Goal: Information Seeking & Learning: Learn about a topic

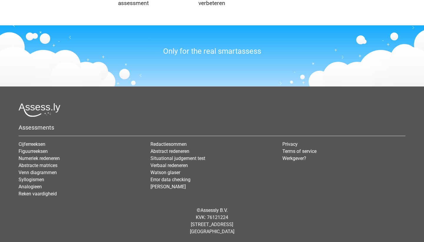
scroll to position [692, 0]
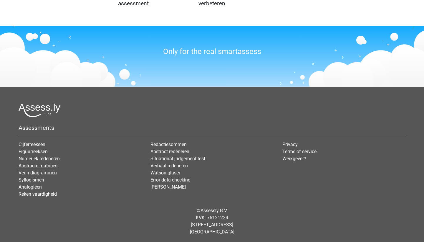
click at [45, 167] on link "Abstracte matrices" at bounding box center [38, 166] width 39 height 6
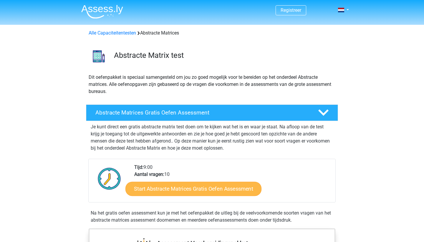
click at [172, 184] on link "Start Abstracte Matrices Gratis Oefen Assessment" at bounding box center [194, 188] width 136 height 14
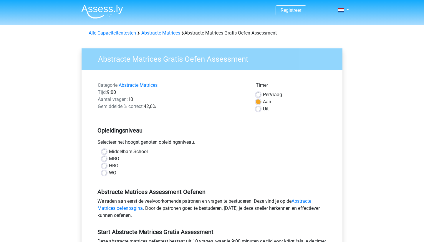
click at [109, 173] on label "WO" at bounding box center [112, 172] width 7 height 7
click at [105, 173] on input "WO" at bounding box center [104, 172] width 5 height 6
radio input "true"
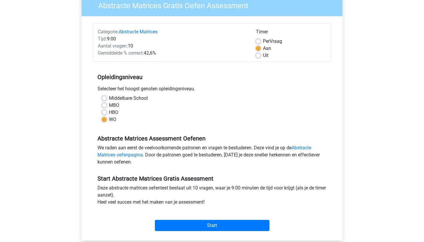
scroll to position [54, 0]
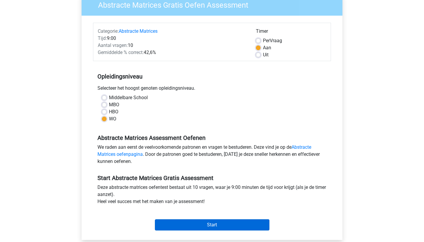
click at [207, 224] on input "Start" at bounding box center [212, 224] width 115 height 11
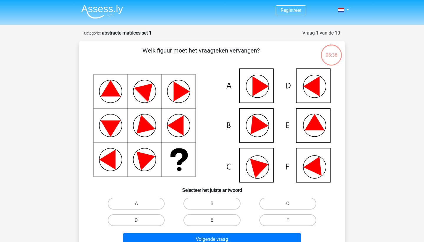
click at [316, 158] on icon at bounding box center [212, 125] width 238 height 114
click at [316, 165] on icon at bounding box center [316, 163] width 25 height 23
click at [291, 221] on input "F" at bounding box center [290, 222] width 4 height 4
radio input "true"
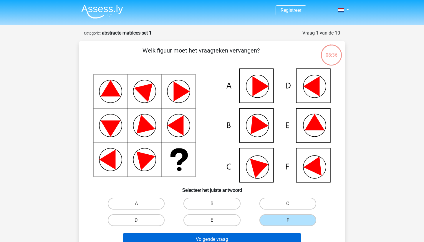
click at [267, 238] on button "Volgende vraag" at bounding box center [212, 239] width 178 height 12
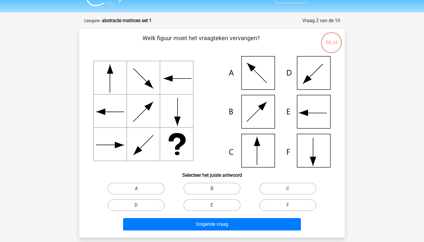
scroll to position [13, 0]
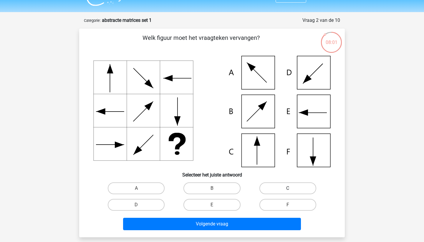
click at [272, 187] on label "C" at bounding box center [288, 188] width 57 height 12
click at [288, 188] on input "C" at bounding box center [290, 190] width 4 height 4
radio input "true"
click at [254, 237] on div "Registreer Nederlands English" at bounding box center [212, 196] width 424 height 419
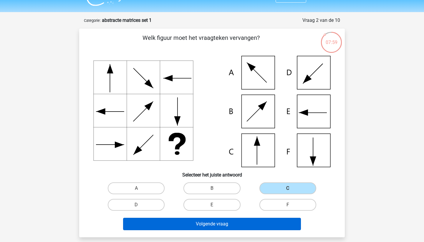
click at [254, 225] on button "Volgende vraag" at bounding box center [212, 223] width 178 height 12
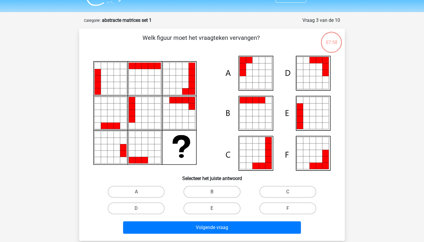
scroll to position [29, 0]
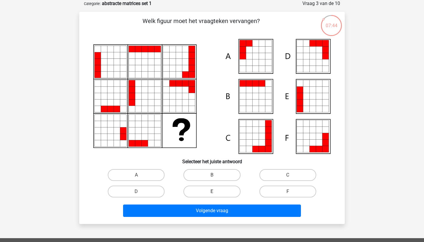
click at [219, 191] on label "E" at bounding box center [212, 191] width 57 height 12
click at [216, 191] on input "E" at bounding box center [214, 193] width 4 height 4
radio input "true"
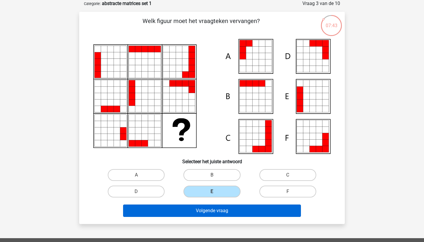
click at [220, 213] on button "Volgende vraag" at bounding box center [212, 210] width 178 height 12
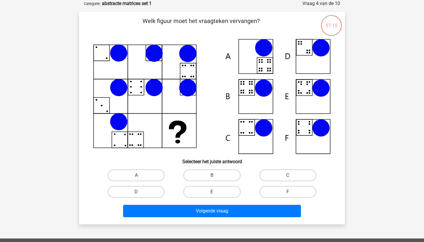
click at [282, 177] on label "C" at bounding box center [288, 175] width 57 height 12
click at [288, 177] on input "C" at bounding box center [290, 177] width 4 height 4
radio input "true"
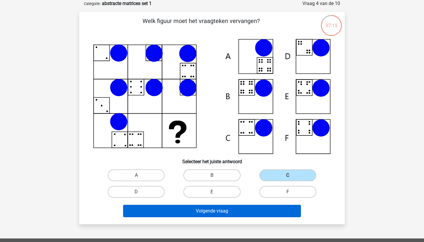
click at [273, 207] on button "Volgende vraag" at bounding box center [212, 210] width 178 height 12
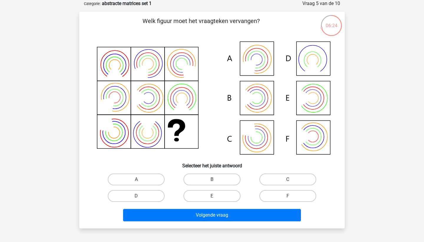
click at [266, 105] on icon at bounding box center [212, 98] width 238 height 119
click at [212, 177] on label "B" at bounding box center [212, 179] width 57 height 12
click at [212, 179] on input "B" at bounding box center [214, 181] width 4 height 4
radio input "true"
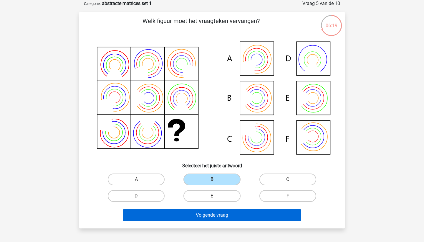
click at [215, 217] on button "Volgende vraag" at bounding box center [212, 215] width 178 height 12
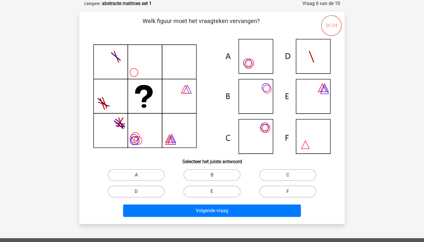
click at [125, 175] on label "A" at bounding box center [136, 175] width 57 height 12
click at [136, 175] on input "A" at bounding box center [138, 177] width 4 height 4
radio input "true"
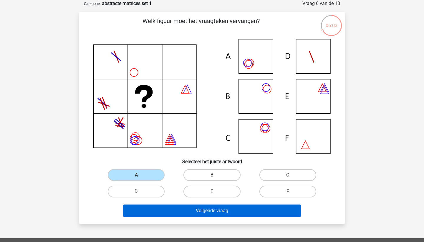
click at [184, 207] on button "Volgende vraag" at bounding box center [212, 210] width 178 height 12
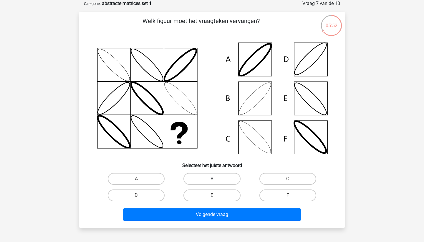
click at [205, 177] on label "B" at bounding box center [212, 179] width 57 height 12
click at [212, 179] on input "B" at bounding box center [214, 181] width 4 height 4
radio input "true"
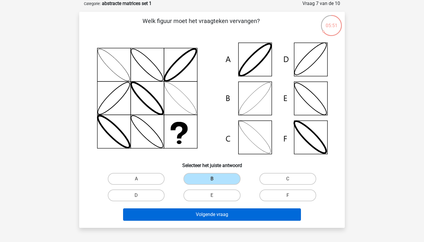
click at [204, 214] on button "Volgende vraag" at bounding box center [212, 214] width 178 height 12
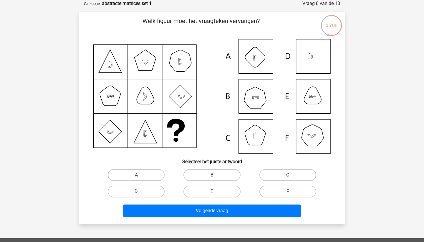
click at [278, 189] on label "F" at bounding box center [288, 191] width 57 height 12
click at [288, 191] on input "F" at bounding box center [290, 193] width 4 height 4
radio input "true"
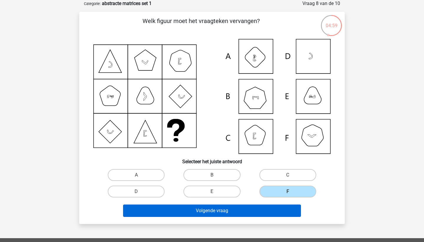
click at [264, 204] on button "Volgende vraag" at bounding box center [212, 210] width 178 height 12
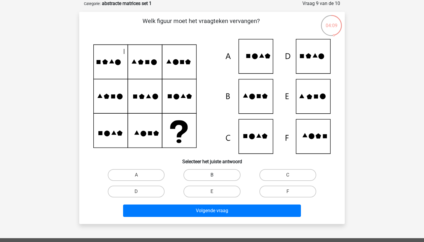
click at [218, 175] on label "B" at bounding box center [212, 175] width 57 height 12
click at [216, 175] on input "B" at bounding box center [214, 177] width 4 height 4
radio input "true"
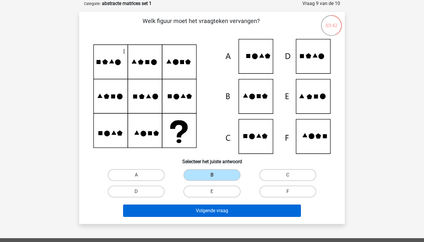
click at [198, 213] on button "Volgende vraag" at bounding box center [212, 210] width 178 height 12
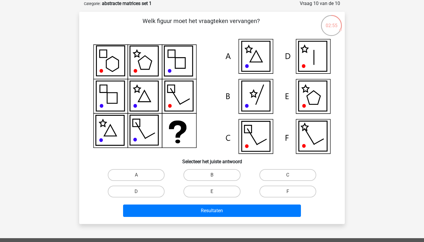
click at [147, 166] on div "Welk figuur moet het vraagteken vervangen?" at bounding box center [212, 118] width 261 height 202
click at [149, 172] on label "A" at bounding box center [136, 175] width 57 height 12
click at [140, 175] on input "A" at bounding box center [138, 177] width 4 height 4
radio input "true"
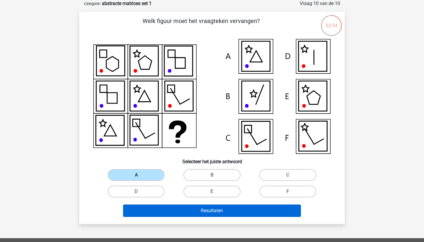
click at [183, 209] on button "Resultaten" at bounding box center [212, 210] width 178 height 12
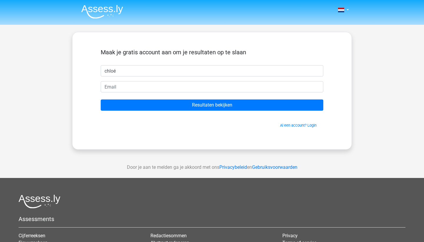
type input "chloé"
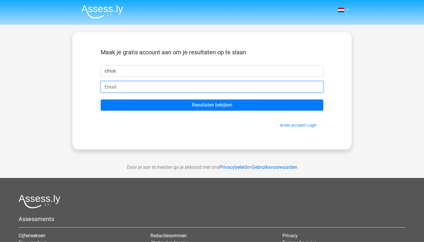
type input "chloe.goeseels@hotmail.com"
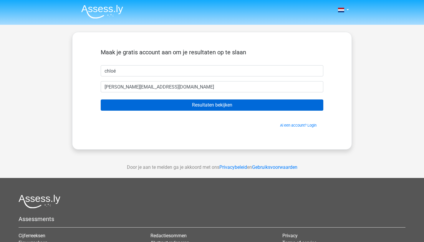
click at [169, 105] on input "Resultaten bekijken" at bounding box center [212, 104] width 223 height 11
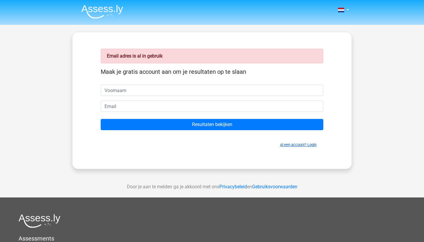
click at [293, 145] on link "Al een account? Login" at bounding box center [298, 144] width 37 height 4
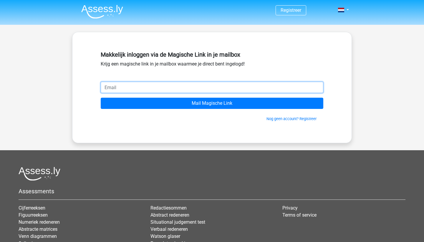
type input "[PERSON_NAME][EMAIL_ADDRESS][DOMAIN_NAME]"
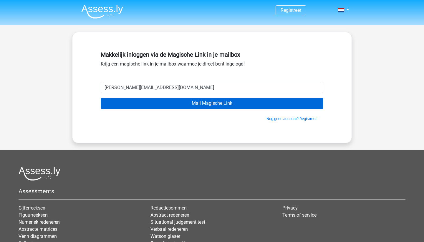
click at [180, 103] on input "Mail Magische Link" at bounding box center [212, 103] width 223 height 11
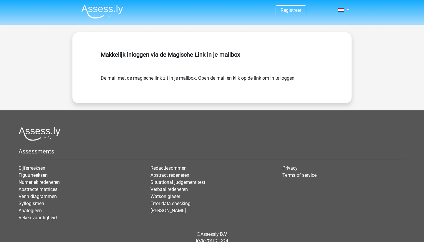
click at [389, 3] on header "Registreer" at bounding box center [212, 12] width 424 height 25
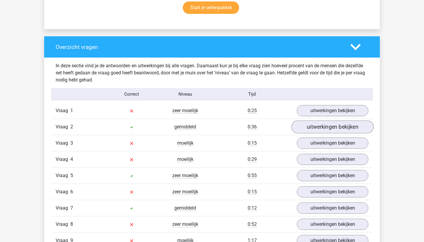
scroll to position [438, 0]
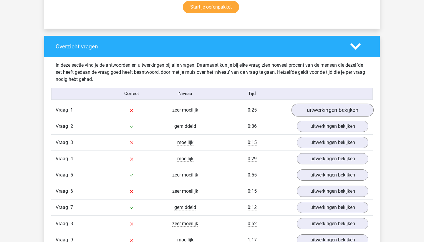
click at [338, 104] on link "uitwerkingen bekijken" at bounding box center [333, 109] width 82 height 13
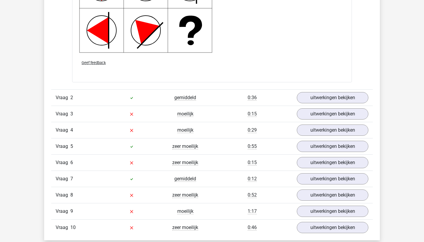
scroll to position [885, 0]
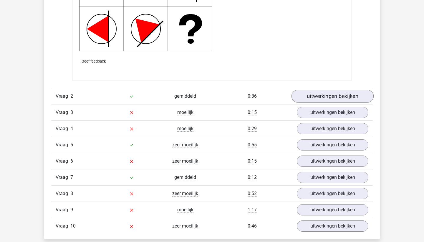
click at [347, 94] on link "uitwerkingen bekijken" at bounding box center [333, 96] width 82 height 13
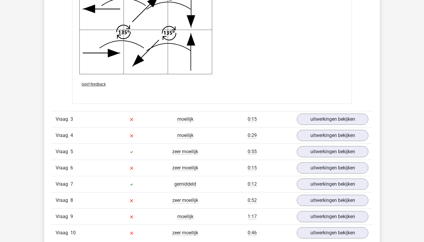
scroll to position [1291, 0]
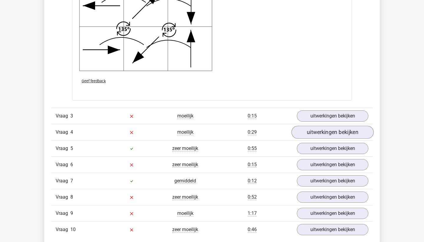
click at [325, 134] on link "uitwerkingen bekijken" at bounding box center [333, 132] width 82 height 13
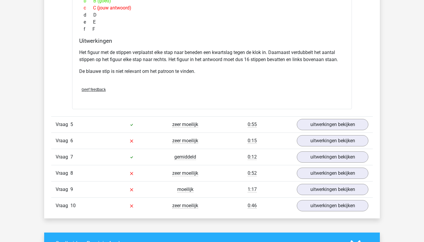
scroll to position [1594, 0]
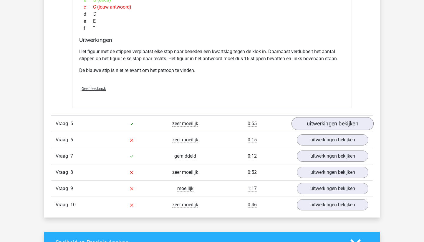
click at [316, 119] on link "uitwerkingen bekijken" at bounding box center [333, 123] width 82 height 13
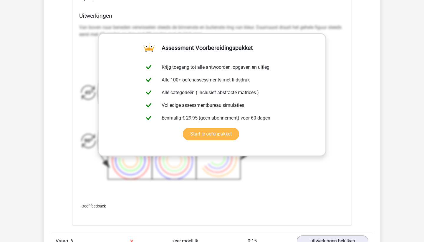
scroll to position [2069, 0]
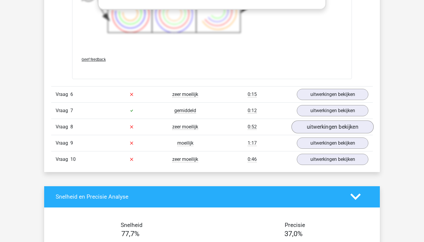
click at [319, 125] on link "uitwerkingen bekijken" at bounding box center [333, 126] width 82 height 13
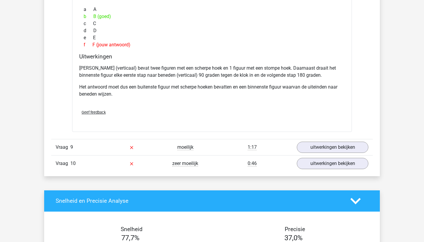
scroll to position [2350, 0]
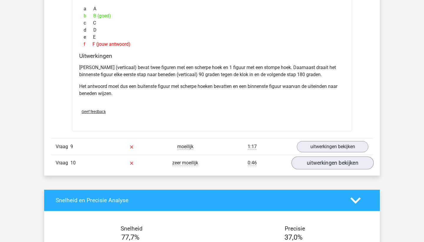
click at [317, 161] on link "uitwerkingen bekijken" at bounding box center [333, 162] width 82 height 13
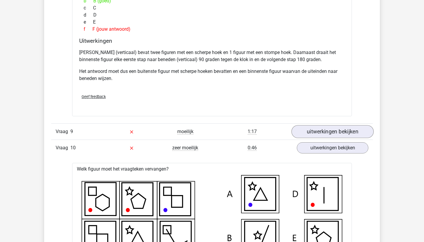
scroll to position [2343, 0]
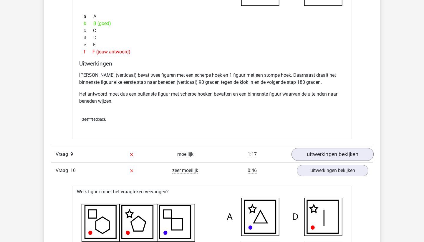
click at [317, 154] on link "uitwerkingen bekijken" at bounding box center [333, 154] width 82 height 13
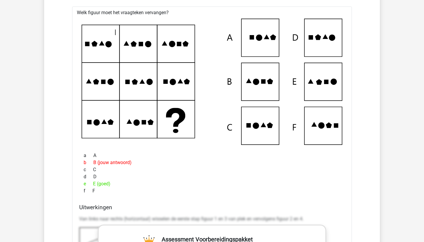
scroll to position [2634, 0]
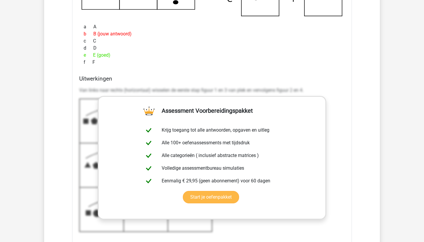
click at [222, 192] on link "Start je oefenpakket" at bounding box center [211, 197] width 56 height 12
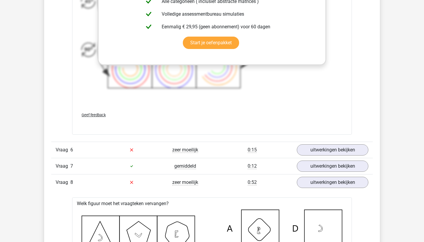
scroll to position [2012, 0]
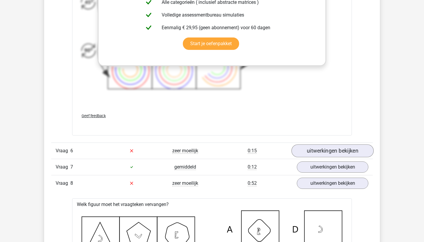
click at [312, 150] on link "uitwerkingen bekijken" at bounding box center [333, 150] width 82 height 13
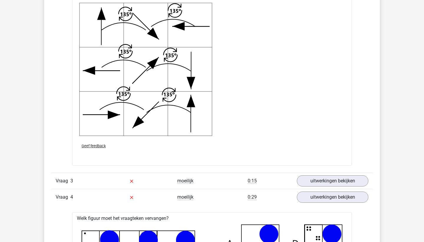
scroll to position [1228, 0]
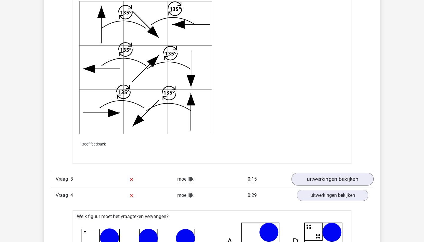
click at [319, 174] on link "uitwerkingen bekijken" at bounding box center [333, 178] width 82 height 13
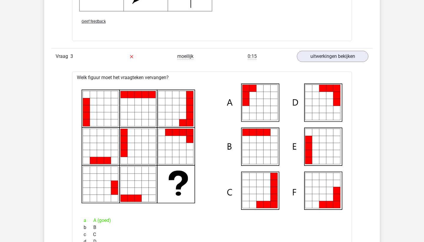
scroll to position [1249, 0]
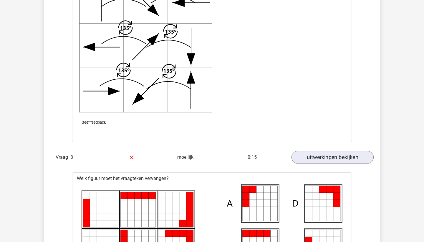
click at [329, 156] on link "uitwerkingen bekijken" at bounding box center [333, 157] width 82 height 13
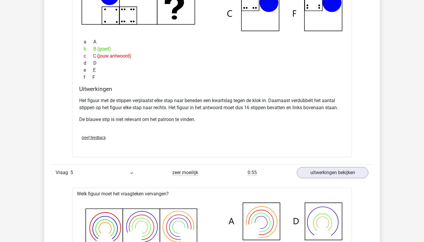
scroll to position [1546, 0]
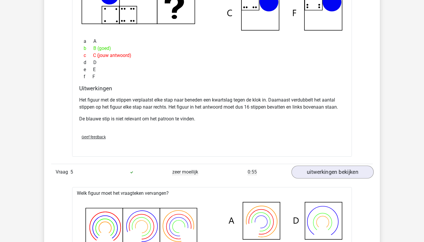
click at [324, 174] on link "uitwerkingen bekijken" at bounding box center [333, 171] width 82 height 13
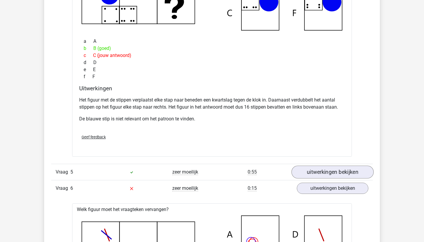
click at [324, 174] on link "uitwerkingen bekijken" at bounding box center [333, 171] width 82 height 13
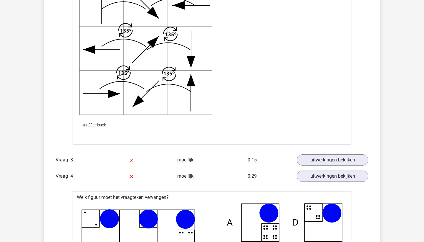
scroll to position [1251, 0]
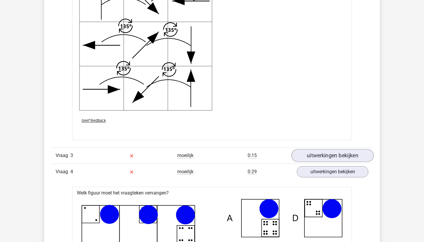
click at [332, 151] on link "uitwerkingen bekijken" at bounding box center [333, 155] width 82 height 13
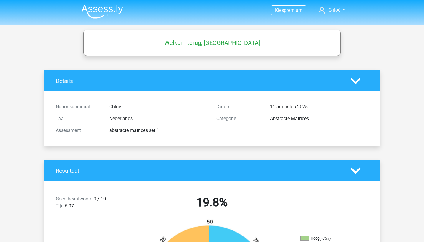
scroll to position [0, 0]
click at [110, 11] on img at bounding box center [102, 12] width 42 height 14
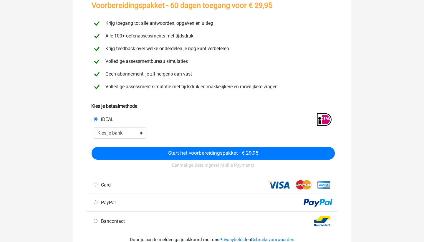
scroll to position [42, 0]
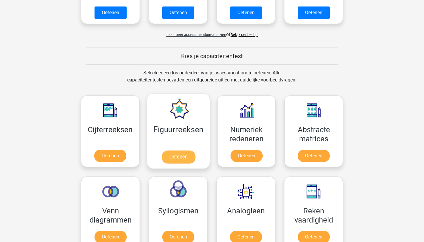
scroll to position [182, 0]
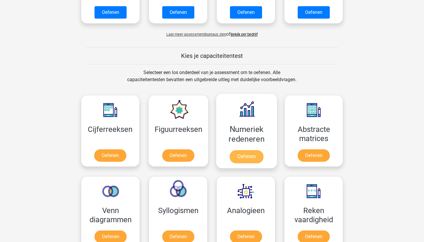
click at [245, 161] on link "Oefenen" at bounding box center [247, 156] width 34 height 13
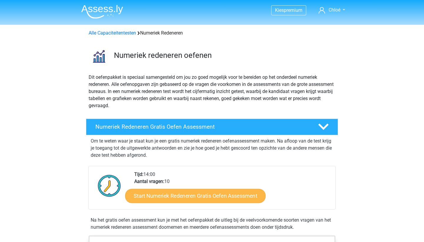
click at [228, 192] on link "Start Numeriek Redeneren Gratis Oefen Assessment" at bounding box center [195, 195] width 141 height 14
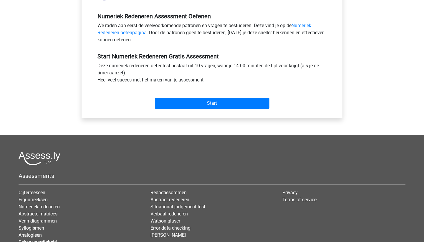
scroll to position [220, 0]
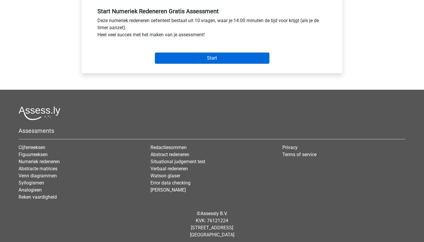
click at [238, 62] on input "Start" at bounding box center [212, 57] width 115 height 11
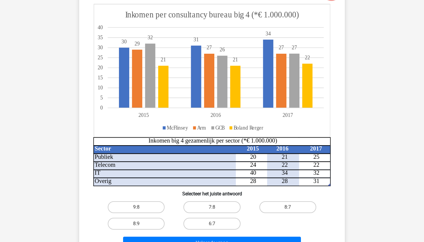
scroll to position [62, 0]
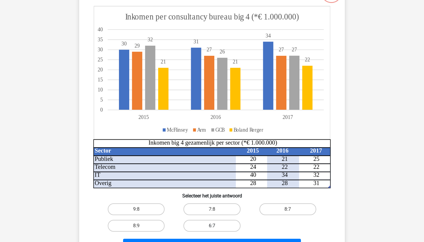
click at [204, 223] on label "6:7" at bounding box center [212, 226] width 57 height 12
click at [212, 225] on input "6:7" at bounding box center [214, 227] width 4 height 4
radio input "true"
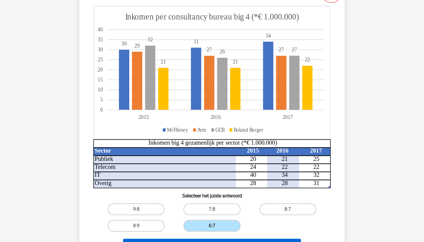
click at [212, 241] on button "Volgende vraag" at bounding box center [212, 244] width 178 height 12
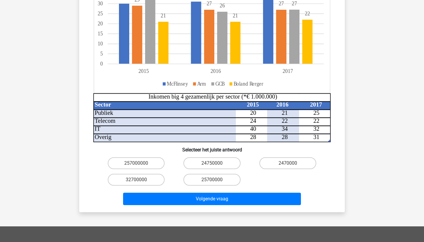
scroll to position [138, 0]
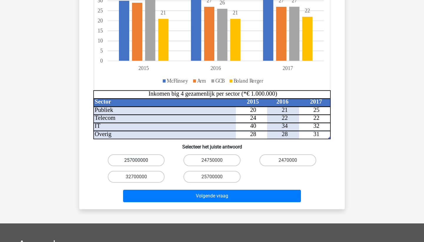
click at [143, 154] on label "257000000" at bounding box center [136, 160] width 57 height 12
click at [140, 160] on input "257000000" at bounding box center [138, 162] width 4 height 4
radio input "true"
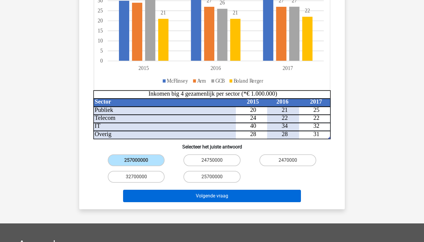
click at [190, 191] on button "Volgende vraag" at bounding box center [212, 195] width 178 height 12
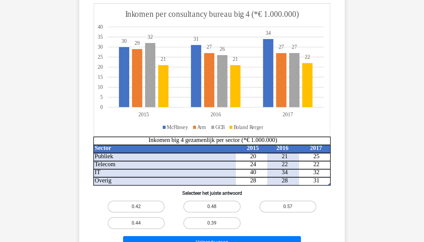
scroll to position [75, 0]
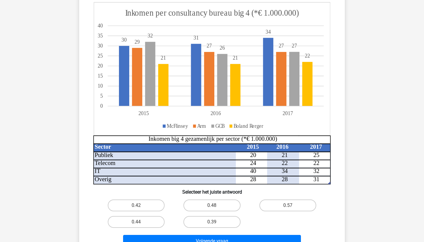
click at [289, 205] on input "0.57" at bounding box center [290, 207] width 4 height 4
radio input "true"
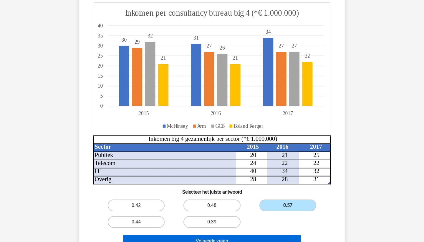
click at [256, 237] on button "Volgende vraag" at bounding box center [212, 241] width 178 height 12
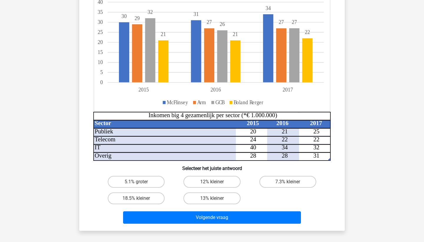
scroll to position [93, 0]
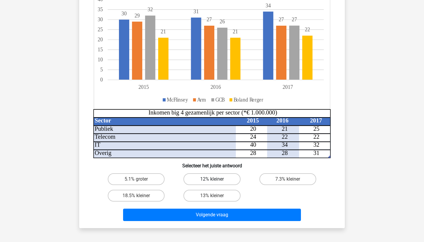
click at [229, 179] on label "12% kleiner" at bounding box center [212, 179] width 57 height 12
click at [216, 179] on input "12% kleiner" at bounding box center [214, 181] width 4 height 4
radio input "true"
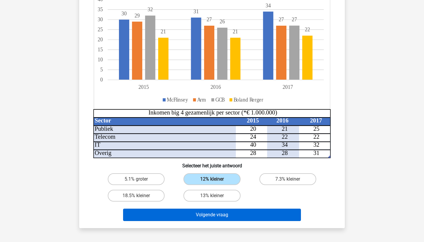
click at [240, 216] on button "Volgende vraag" at bounding box center [212, 214] width 178 height 12
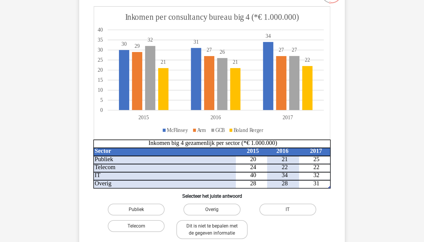
scroll to position [71, 0]
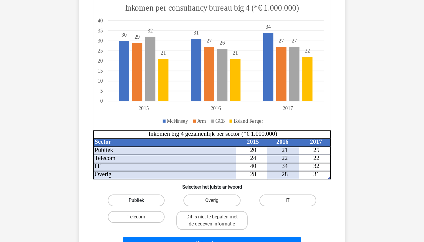
click at [143, 198] on label "Publiek" at bounding box center [136, 200] width 57 height 12
click at [140, 200] on input "Publiek" at bounding box center [138, 202] width 4 height 4
radio input "true"
click at [183, 236] on div "Volgende vraag" at bounding box center [212, 241] width 247 height 19
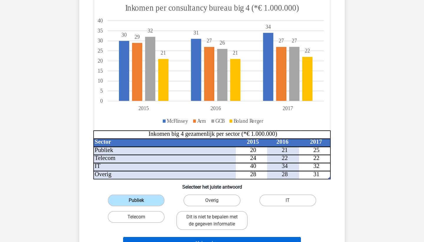
click at [192, 241] on button "Volgende vraag" at bounding box center [212, 243] width 178 height 12
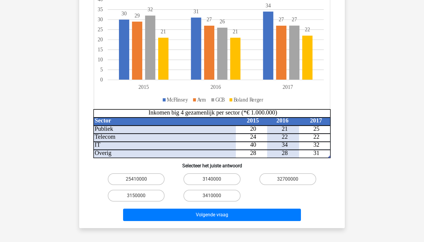
scroll to position [102, 0]
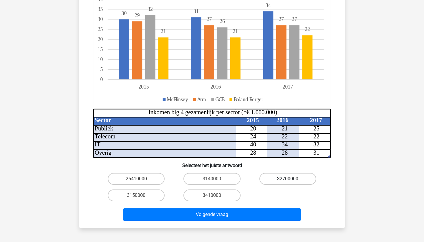
click at [274, 180] on label "32700000" at bounding box center [288, 179] width 57 height 12
click at [288, 180] on input "32700000" at bounding box center [290, 181] width 4 height 4
radio input "true"
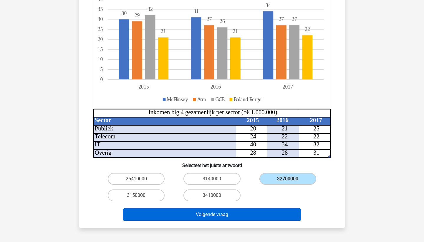
click at [275, 210] on button "Volgende vraag" at bounding box center [212, 214] width 178 height 12
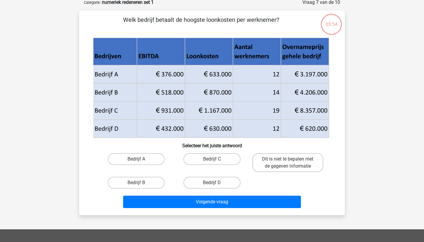
scroll to position [29, 0]
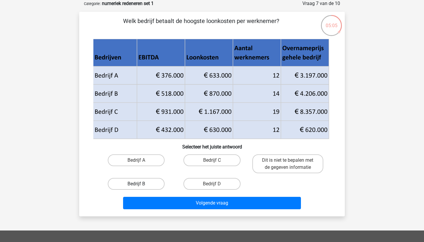
click at [154, 184] on label "Bedrijf B" at bounding box center [136, 184] width 57 height 12
click at [140, 184] on input "Bedrijf B" at bounding box center [138, 186] width 4 height 4
radio input "true"
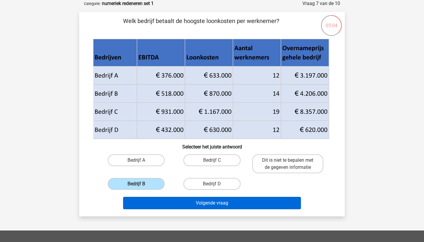
click at [192, 202] on button "Volgende vraag" at bounding box center [212, 203] width 178 height 12
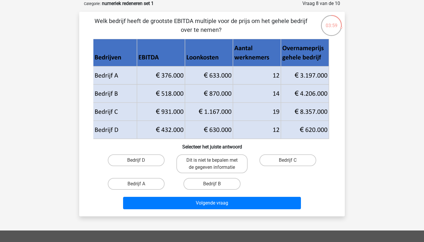
click at [154, 167] on div "Bedrijf D" at bounding box center [136, 163] width 71 height 19
click at [154, 164] on label "Bedrijf D" at bounding box center [136, 160] width 57 height 12
click at [140, 164] on input "Bedrijf D" at bounding box center [138, 162] width 4 height 4
radio input "true"
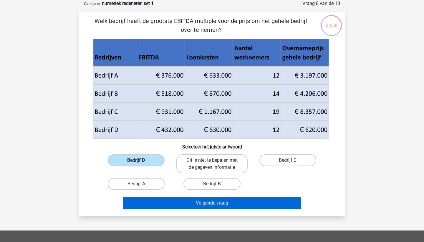
click at [176, 199] on button "Volgende vraag" at bounding box center [212, 203] width 178 height 12
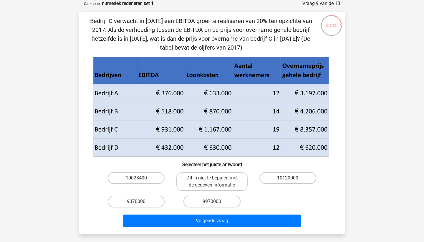
click at [280, 173] on label "10120000" at bounding box center [288, 178] width 57 height 12
click at [288, 178] on input "10120000" at bounding box center [290, 180] width 4 height 4
radio input "true"
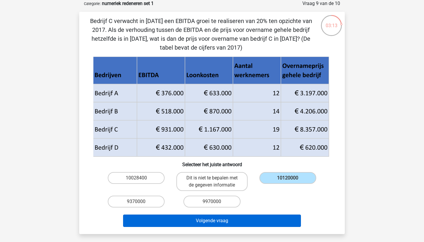
click at [257, 218] on button "Volgende vraag" at bounding box center [212, 220] width 178 height 12
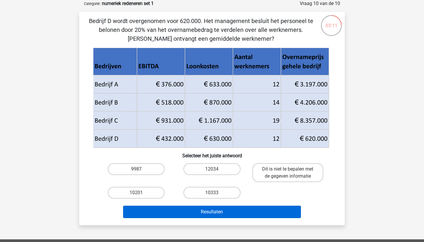
click at [252, 205] on button "Resultaten" at bounding box center [212, 211] width 178 height 12
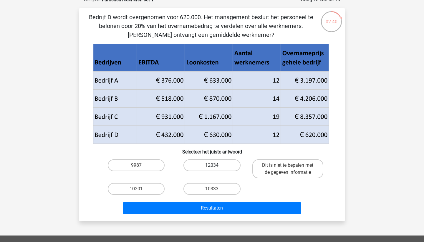
scroll to position [26, 0]
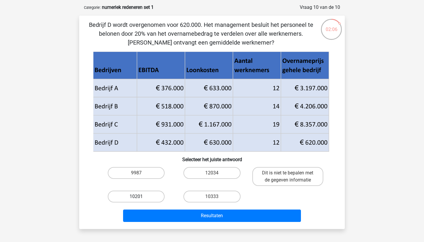
click at [130, 192] on label "10201" at bounding box center [136, 196] width 57 height 12
click at [136, 196] on input "10201" at bounding box center [138, 198] width 4 height 4
radio input "true"
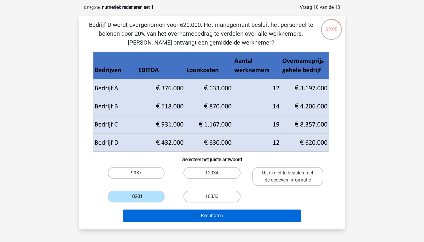
click at [170, 214] on button "Resultaten" at bounding box center [212, 215] width 178 height 12
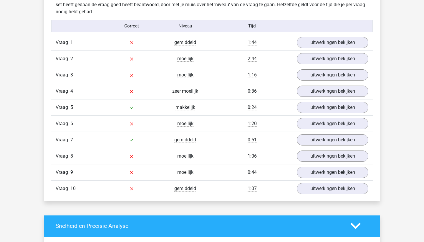
scroll to position [472, 0]
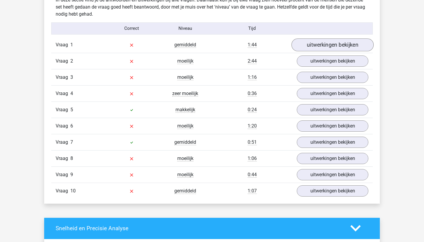
click at [321, 40] on link "uitwerkingen bekijken" at bounding box center [333, 44] width 82 height 13
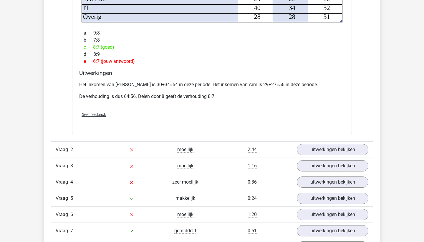
scroll to position [733, 0]
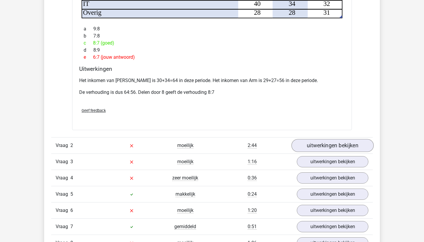
click at [308, 139] on link "uitwerkingen bekijken" at bounding box center [333, 145] width 82 height 13
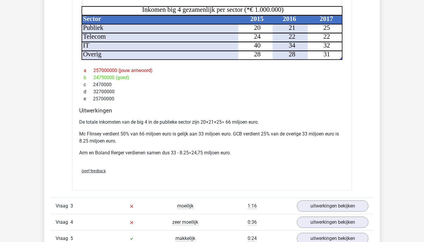
scroll to position [1060, 0]
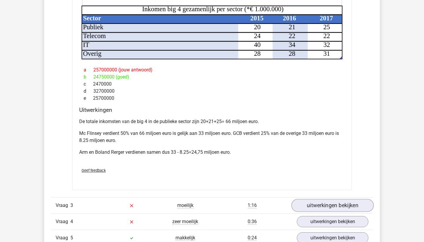
click at [319, 200] on link "uitwerkingen bekijken" at bounding box center [333, 205] width 82 height 13
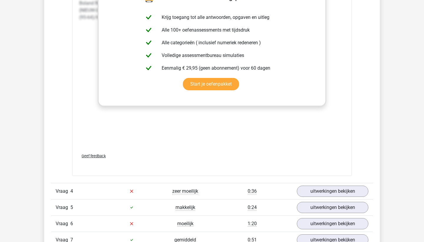
scroll to position [1594, 0]
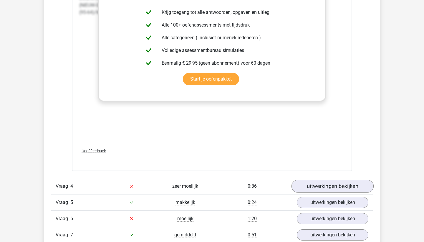
click at [311, 179] on link "uitwerkingen bekijken" at bounding box center [333, 185] width 82 height 13
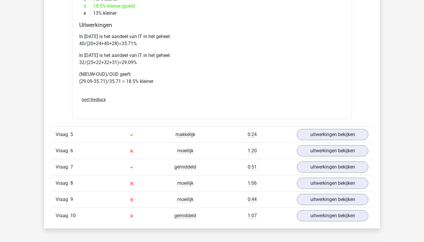
scroll to position [2034, 0]
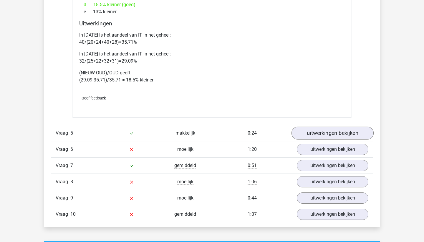
click at [311, 126] on link "uitwerkingen bekijken" at bounding box center [333, 132] width 82 height 13
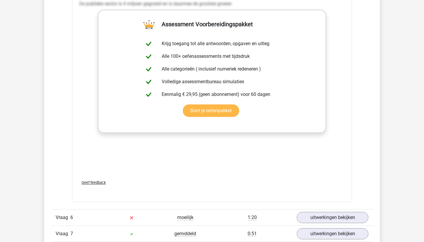
scroll to position [2458, 0]
click at [319, 210] on link "uitwerkingen bekijken" at bounding box center [333, 216] width 82 height 13
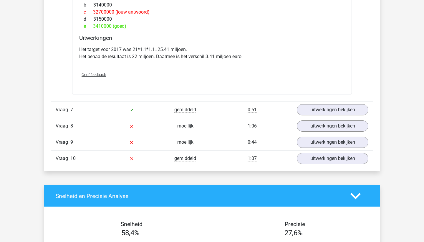
scroll to position [2925, 0]
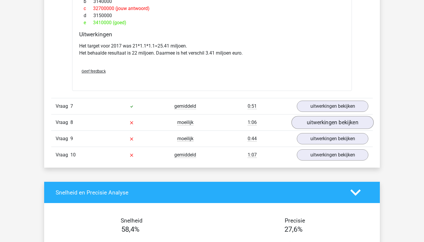
click at [315, 116] on link "uitwerkingen bekijken" at bounding box center [333, 122] width 82 height 13
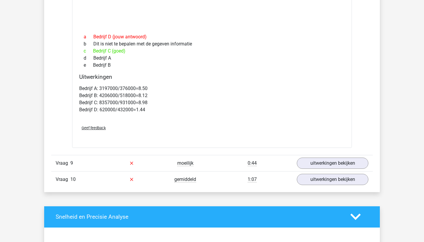
scroll to position [3200, 0]
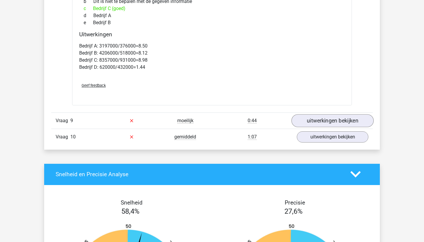
click at [316, 114] on link "uitwerkingen bekijken" at bounding box center [333, 120] width 82 height 13
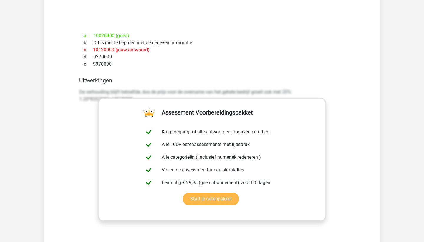
scroll to position [3466, 0]
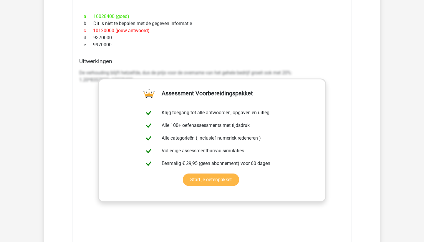
click at [232, 176] on link "Start je oefenpakket" at bounding box center [211, 179] width 56 height 12
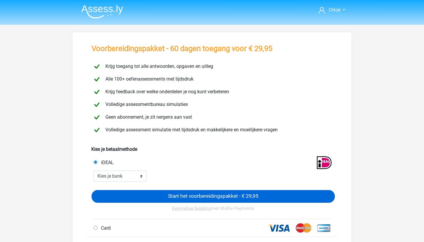
scroll to position [47, 0]
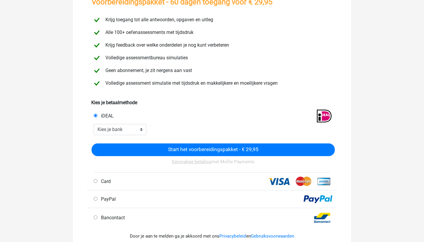
click at [236, 219] on div ".st0 { fill: #FFFFFF; } .st1 { fill: #004E91; } .st2 { fill: #FFDD00; } .st3 { …" at bounding box center [277, 217] width 121 height 15
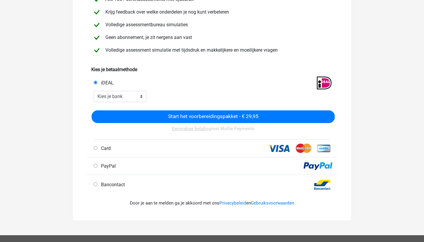
scroll to position [120, 0]
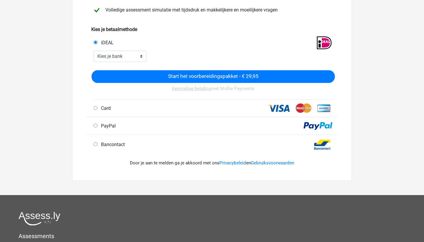
click at [95, 146] on input "Bancontact" at bounding box center [96, 144] width 4 height 4
radio input "true"
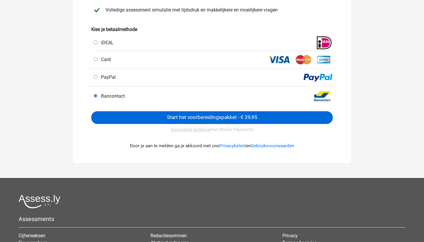
click at [138, 123] on input "Start het voorbereidingspakket - € 29,95" at bounding box center [212, 117] width 242 height 13
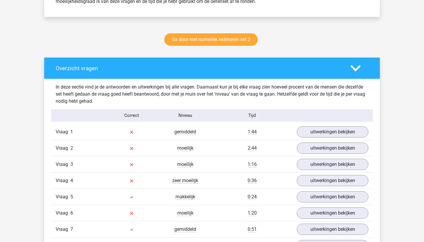
scroll to position [433, 0]
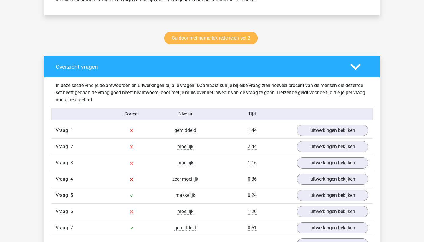
click at [215, 37] on link "Ga door met numeriek redeneren set 2" at bounding box center [210, 38] width 93 height 12
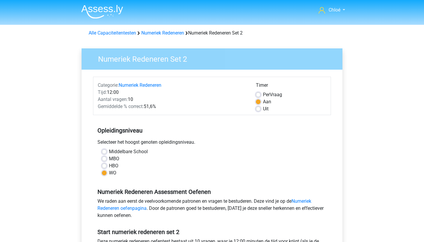
scroll to position [95, 0]
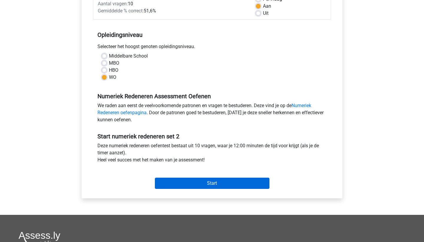
click at [204, 185] on input "Start" at bounding box center [212, 182] width 115 height 11
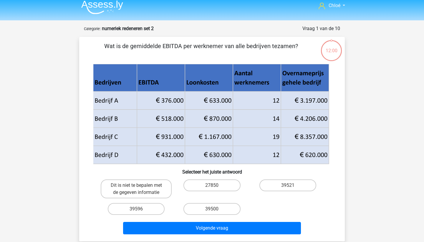
scroll to position [4, 0]
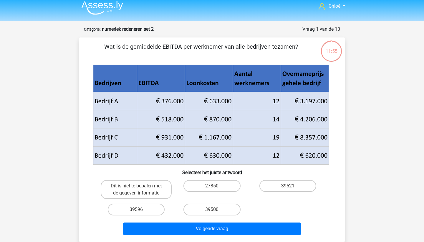
drag, startPoint x: 108, startPoint y: 46, endPoint x: 238, endPoint y: 51, distance: 130.3
click at [238, 51] on p "Wat is de gemiddelde EBITDA per werknemer van alle bedrijven tezamen?" at bounding box center [201, 51] width 225 height 18
click at [239, 60] on div "Wat is de gemiddelde EBITDA per werknemer van alle bedrijven tezamen? Selecteer…" at bounding box center [212, 139] width 261 height 195
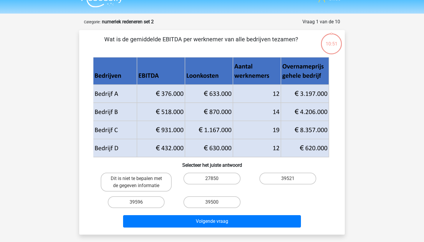
scroll to position [17, 0]
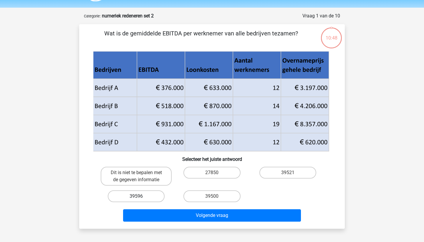
click at [150, 190] on label "39596" at bounding box center [136, 196] width 57 height 12
click at [140, 196] on input "39596" at bounding box center [138, 198] width 4 height 4
radio input "true"
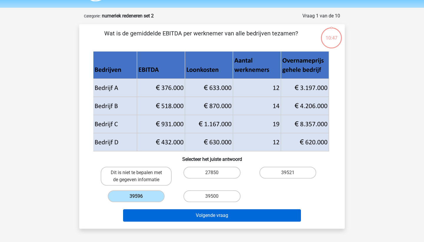
click at [193, 215] on button "Volgende vraag" at bounding box center [212, 215] width 178 height 12
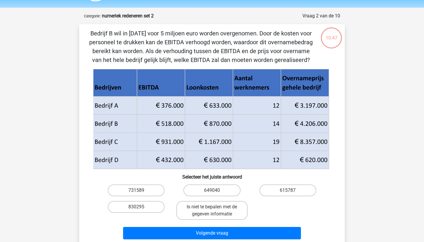
scroll to position [29, 0]
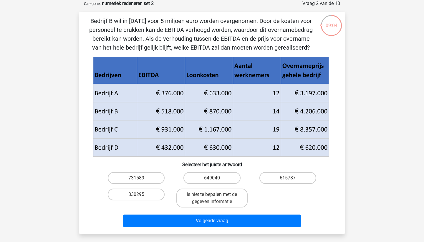
click at [303, 184] on div "615787" at bounding box center [288, 177] width 76 height 17
click at [302, 179] on label "615787" at bounding box center [288, 178] width 57 height 12
click at [292, 179] on input "615787" at bounding box center [290, 180] width 4 height 4
radio input "true"
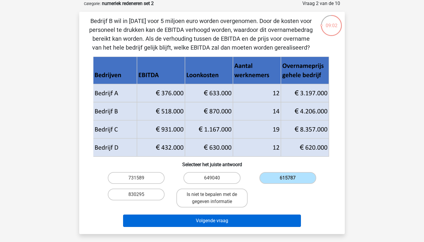
click at [246, 225] on button "Volgende vraag" at bounding box center [212, 220] width 178 height 12
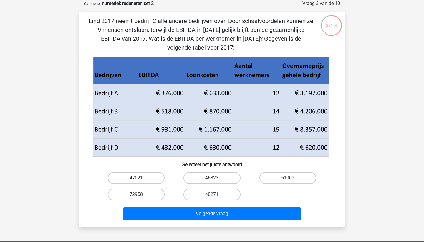
click at [116, 176] on label "47021" at bounding box center [136, 178] width 57 height 12
click at [136, 178] on input "47021" at bounding box center [138, 180] width 4 height 4
radio input "true"
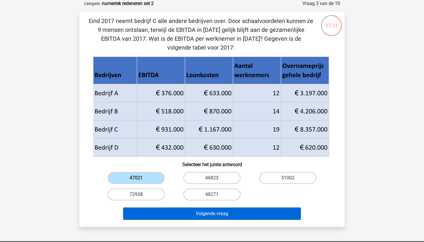
click at [167, 213] on button "Volgende vraag" at bounding box center [212, 213] width 178 height 12
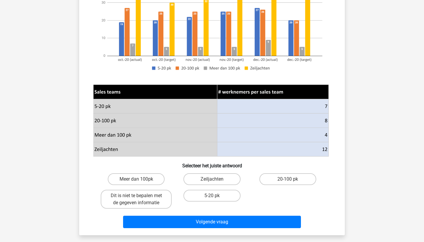
scroll to position [120, 0]
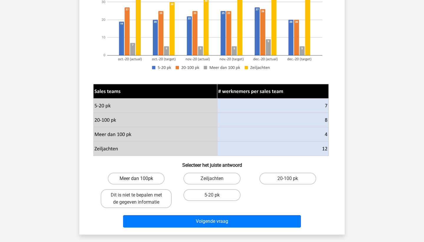
click at [152, 178] on label "Meer dan 100pk" at bounding box center [136, 178] width 57 height 12
click at [140, 178] on input "Meer dan 100pk" at bounding box center [138, 180] width 4 height 4
radio input "true"
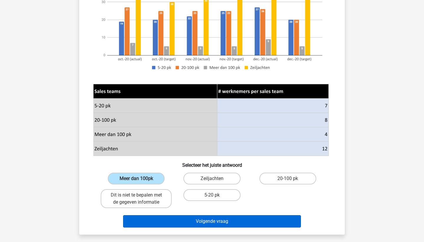
click at [176, 225] on button "Volgende vraag" at bounding box center [212, 221] width 178 height 12
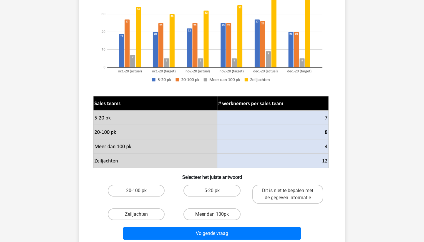
scroll to position [125, 0]
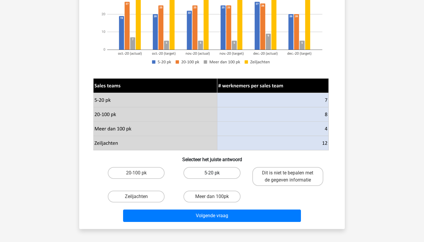
click at [191, 174] on label "5-20 pk" at bounding box center [212, 173] width 57 height 12
click at [212, 174] on input "5-20 pk" at bounding box center [214, 175] width 4 height 4
radio input "true"
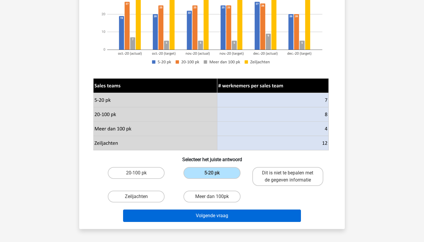
click at [217, 214] on button "Volgende vraag" at bounding box center [212, 215] width 178 height 12
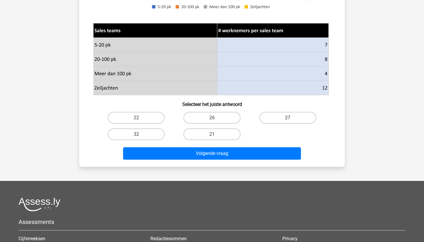
scroll to position [184, 0]
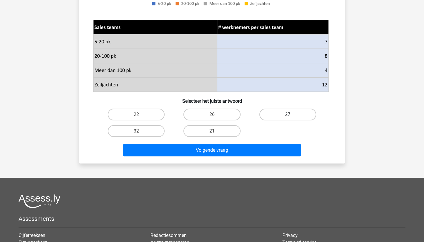
click at [274, 112] on label "27" at bounding box center [288, 114] width 57 height 12
click at [288, 114] on input "27" at bounding box center [290, 116] width 4 height 4
radio input "true"
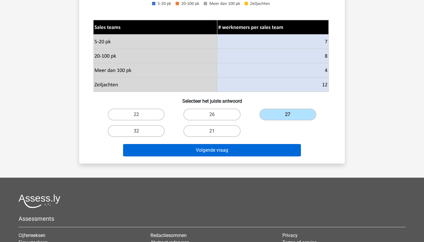
click at [257, 151] on button "Volgende vraag" at bounding box center [212, 150] width 178 height 12
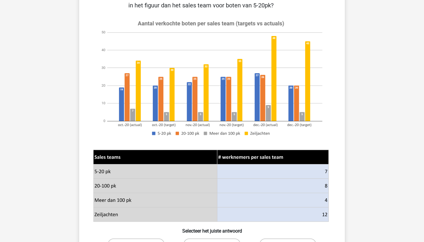
scroll to position [143, 0]
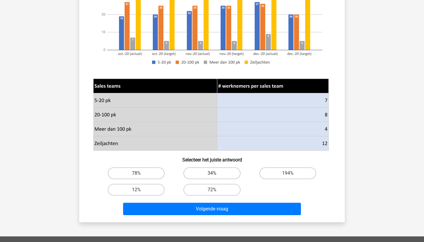
click at [219, 174] on label "34%" at bounding box center [212, 173] width 57 height 12
click at [216, 174] on input "34%" at bounding box center [214, 175] width 4 height 4
radio input "true"
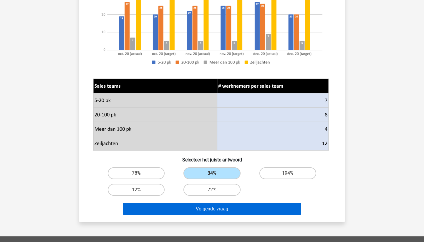
click at [181, 209] on button "Volgende vraag" at bounding box center [212, 208] width 178 height 12
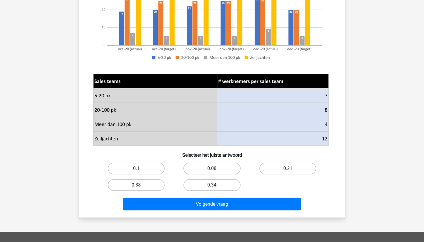
scroll to position [170, 0]
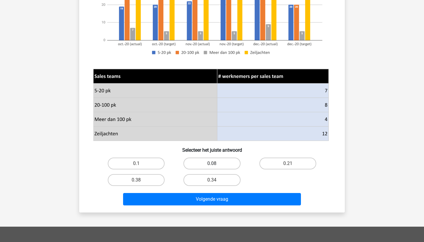
click at [204, 165] on label "0.08" at bounding box center [212, 163] width 57 height 12
click at [212, 165] on input "0.08" at bounding box center [214, 165] width 4 height 4
radio input "true"
click at [206, 205] on div "Volgende vraag" at bounding box center [211, 200] width 227 height 15
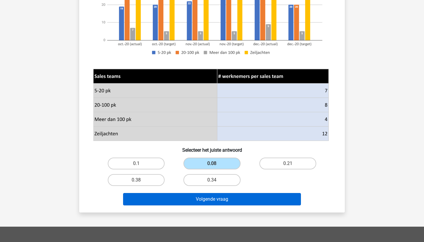
click at [206, 201] on button "Volgende vraag" at bounding box center [212, 199] width 178 height 12
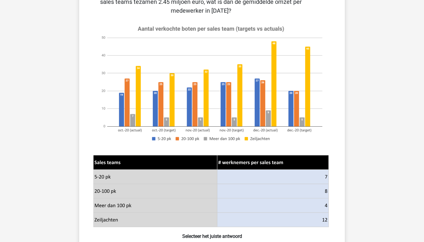
scroll to position [169, 0]
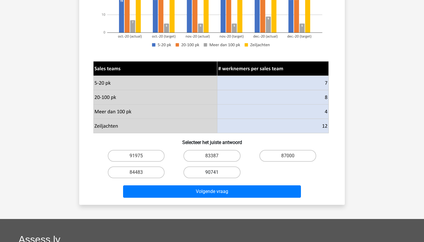
click at [225, 172] on label "90741" at bounding box center [212, 172] width 57 height 12
click at [216, 172] on input "90741" at bounding box center [214, 174] width 4 height 4
radio input "true"
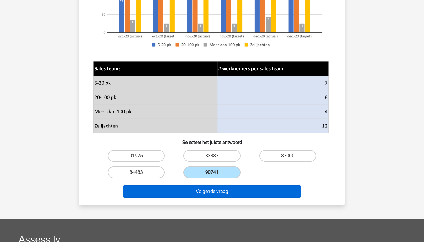
click at [224, 189] on button "Volgende vraag" at bounding box center [212, 191] width 178 height 12
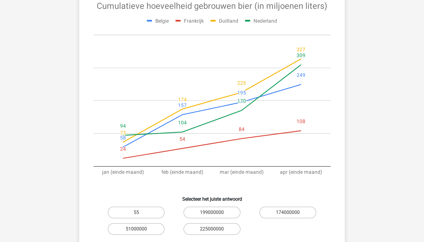
scroll to position [77, 0]
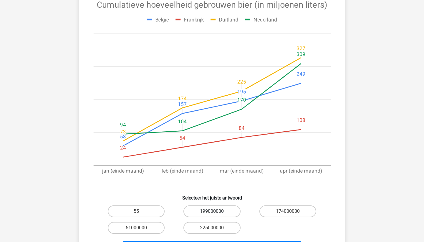
click at [224, 207] on label "199000000" at bounding box center [212, 211] width 57 height 12
click at [216, 211] on input "199000000" at bounding box center [214, 213] width 4 height 4
radio input "true"
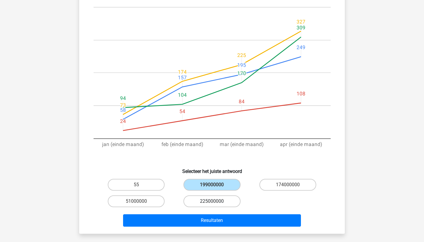
scroll to position [104, 0]
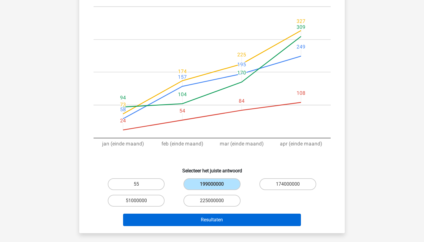
click at [225, 220] on button "Resultaten" at bounding box center [212, 219] width 178 height 12
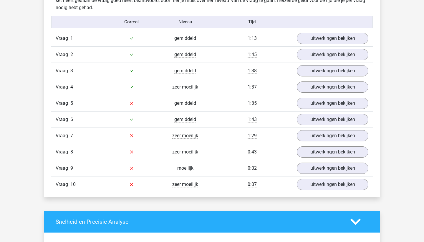
scroll to position [360, 0]
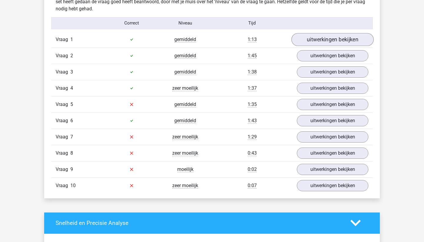
click at [326, 44] on link "uitwerkingen bekijken" at bounding box center [333, 39] width 82 height 13
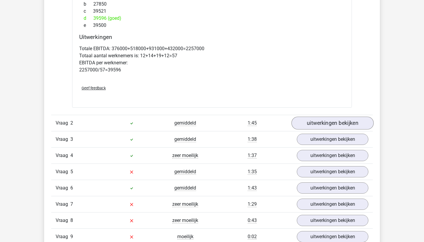
scroll to position [559, 0]
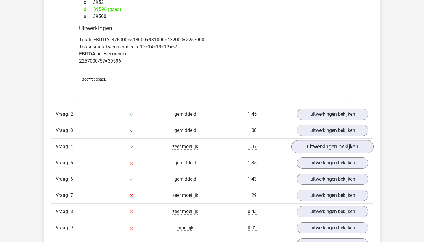
click at [315, 145] on link "uitwerkingen bekijken" at bounding box center [333, 146] width 82 height 13
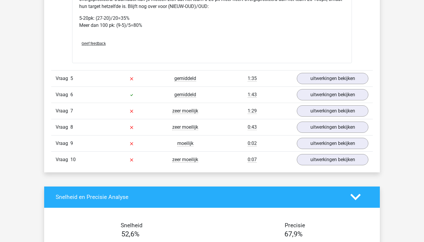
scroll to position [1032, 0]
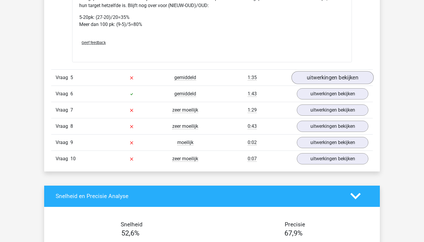
click at [329, 84] on link "uitwerkingen bekijken" at bounding box center [333, 77] width 82 height 13
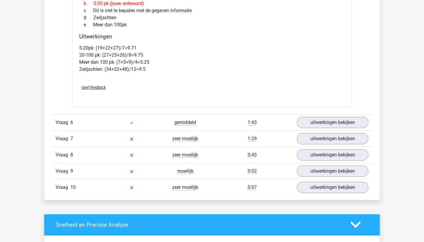
scroll to position [1387, 0]
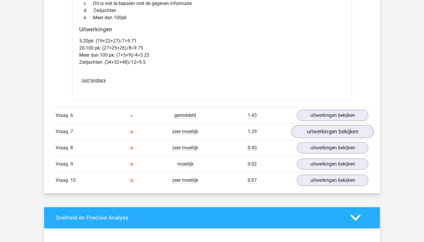
click at [326, 138] on link "uitwerkingen bekijken" at bounding box center [333, 131] width 82 height 13
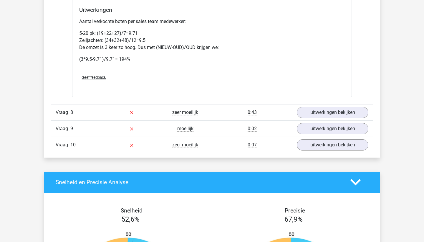
scroll to position [1844, 0]
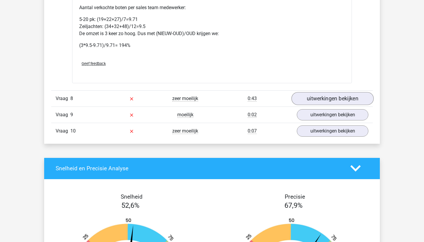
click at [331, 105] on link "uitwerkingen bekijken" at bounding box center [333, 98] width 82 height 13
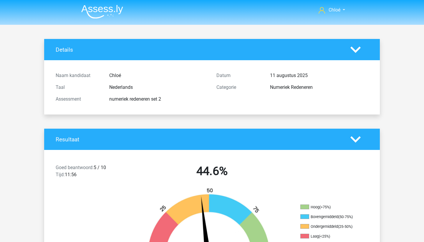
scroll to position [0, 0]
click at [101, 6] on img at bounding box center [102, 12] width 42 height 14
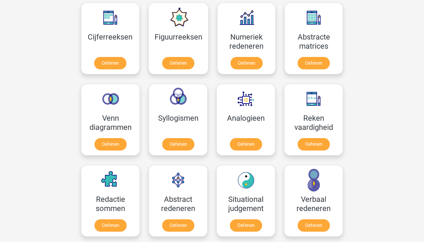
scroll to position [352, 0]
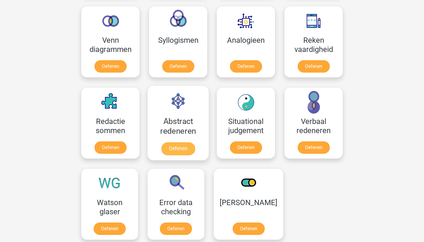
click at [177, 149] on link "Oefenen" at bounding box center [178, 148] width 34 height 13
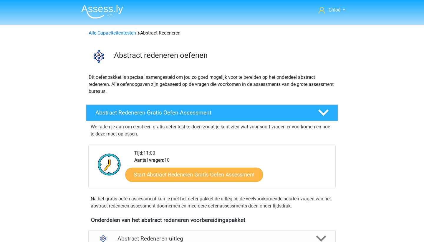
scroll to position [12, 0]
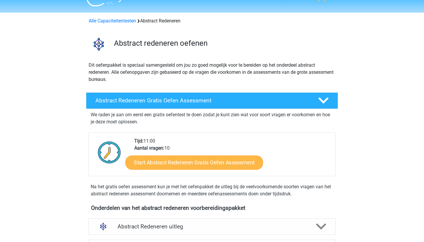
click at [180, 163] on link "Start Abstract Redeneren Gratis Oefen Assessment" at bounding box center [195, 162] width 138 height 14
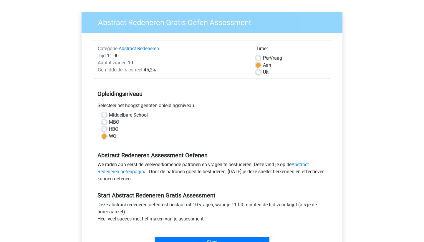
scroll to position [38, 0]
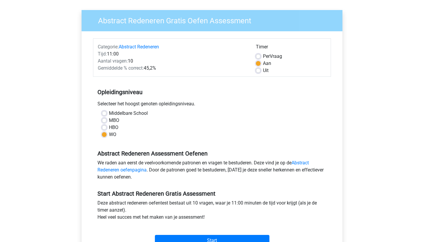
click at [151, 65] on div "Gemiddelde % correct: 45,2%" at bounding box center [172, 68] width 158 height 7
click at [152, 68] on div "Gemiddelde % correct: 45,2%" at bounding box center [172, 68] width 158 height 7
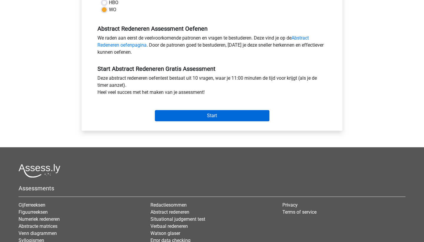
click at [161, 117] on input "Start" at bounding box center [212, 115] width 115 height 11
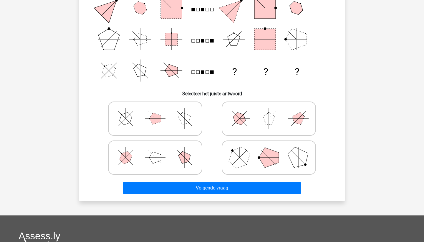
scroll to position [116, 0]
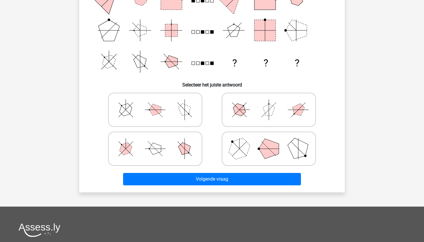
click at [268, 148] on line at bounding box center [265, 144] width 7 height 7
click at [269, 141] on input "radio" at bounding box center [271, 139] width 4 height 4
radio input "true"
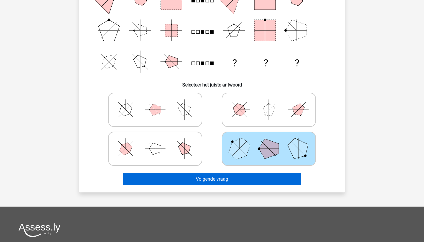
click at [272, 182] on button "Volgende vraag" at bounding box center [212, 179] width 178 height 12
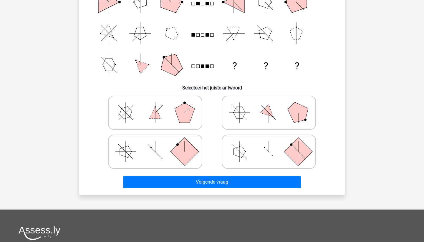
scroll to position [123, 0]
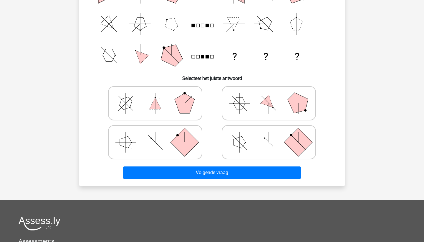
click at [249, 142] on icon at bounding box center [269, 141] width 88 height 29
click at [269, 135] on input "radio" at bounding box center [271, 133] width 4 height 4
radio input "true"
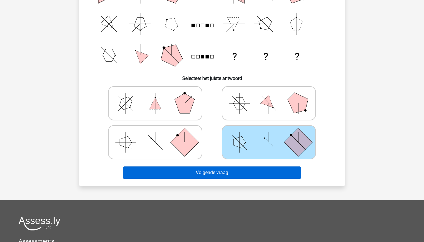
click at [251, 169] on button "Volgende vraag" at bounding box center [212, 172] width 178 height 12
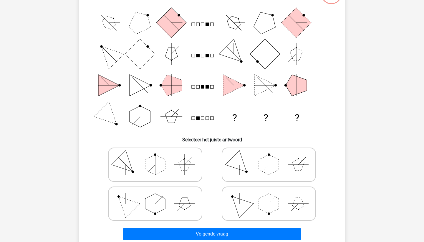
scroll to position [62, 0]
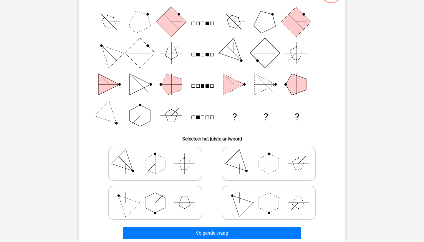
click at [182, 208] on icon at bounding box center [155, 202] width 88 height 29
click at [159, 195] on input "radio" at bounding box center [157, 193] width 4 height 4
radio input "true"
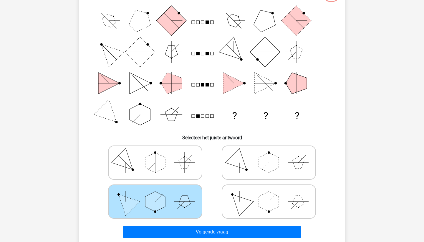
scroll to position [64, 0]
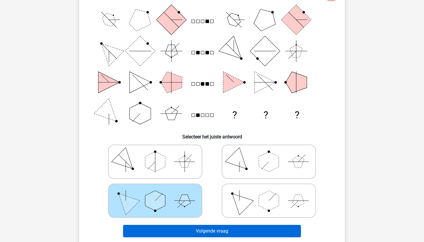
click at [189, 231] on button "Volgende vraag" at bounding box center [212, 231] width 178 height 12
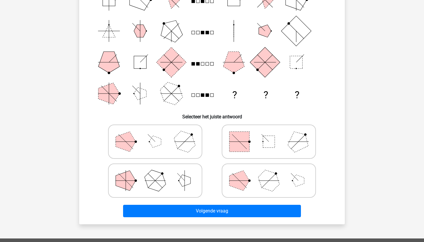
scroll to position [87, 0]
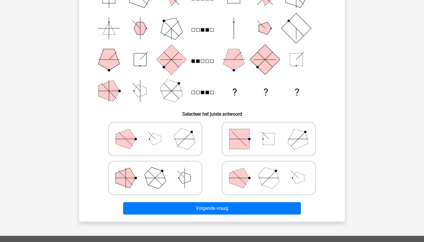
click at [253, 134] on icon at bounding box center [269, 138] width 88 height 29
click at [269, 131] on input "radio" at bounding box center [271, 130] width 4 height 4
radio input "true"
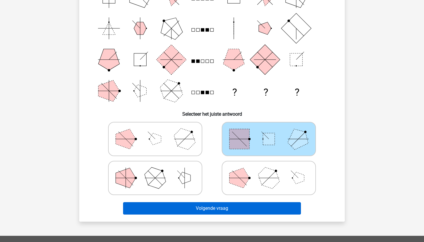
click at [238, 206] on button "Volgende vraag" at bounding box center [212, 208] width 178 height 12
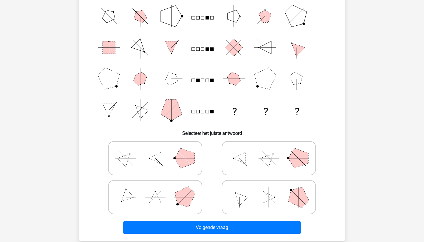
scroll to position [69, 0]
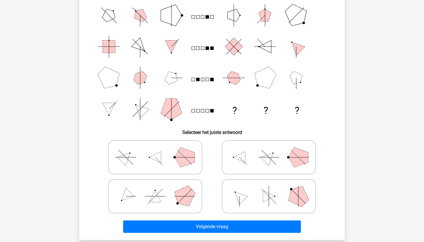
click at [266, 164] on icon at bounding box center [269, 156] width 88 height 29
click at [269, 150] on input "radio" at bounding box center [271, 148] width 4 height 4
radio input "true"
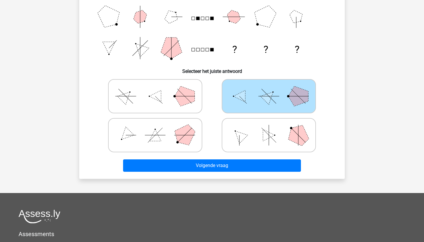
scroll to position [130, 0]
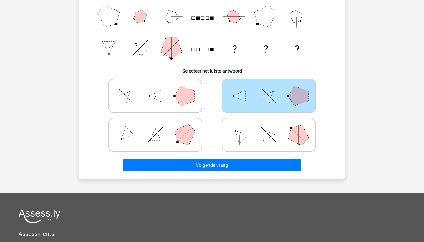
click at [245, 132] on icon at bounding box center [269, 134] width 88 height 29
click at [269, 127] on input "radio" at bounding box center [271, 125] width 4 height 4
radio input "true"
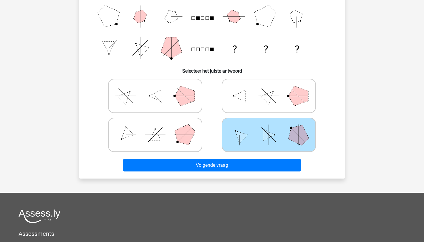
click at [255, 98] on icon at bounding box center [269, 95] width 88 height 29
click at [269, 88] on input "radio" at bounding box center [271, 87] width 4 height 4
radio input "true"
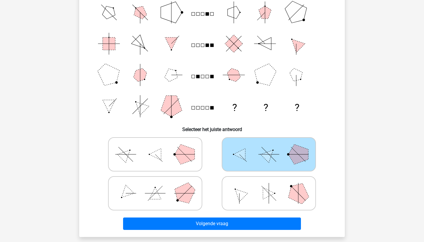
scroll to position [78, 0]
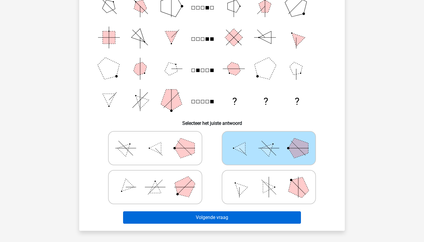
click at [250, 219] on button "Volgende vraag" at bounding box center [212, 217] width 178 height 12
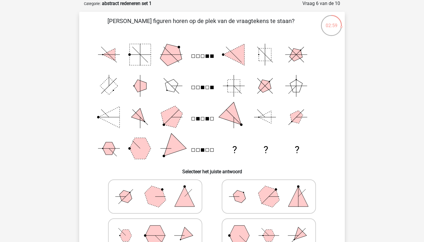
scroll to position [56, 0]
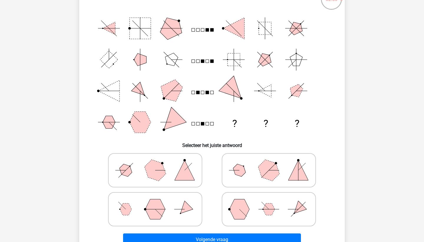
click at [179, 162] on icon at bounding box center [155, 169] width 88 height 29
click at [159, 162] on input "radio" at bounding box center [157, 161] width 4 height 4
radio input "true"
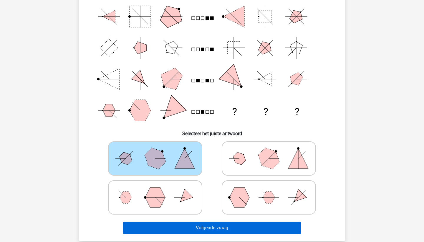
click at [210, 228] on button "Volgende vraag" at bounding box center [212, 227] width 178 height 12
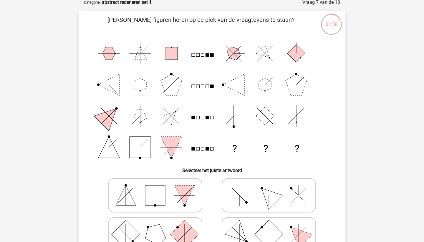
scroll to position [31, 0]
click at [204, 77] on icon "? ? ?" at bounding box center [212, 99] width 238 height 125
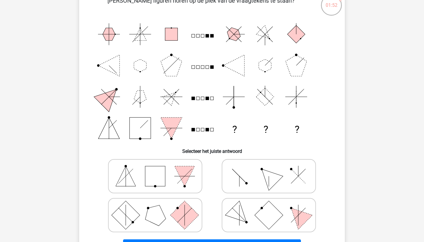
scroll to position [51, 0]
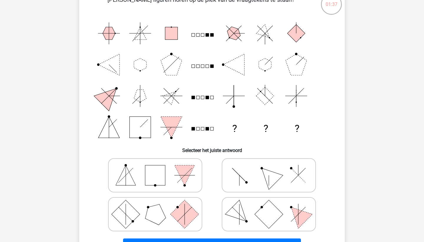
click at [277, 168] on icon at bounding box center [269, 174] width 88 height 29
click at [273, 168] on input "radio" at bounding box center [271, 166] width 4 height 4
radio input "true"
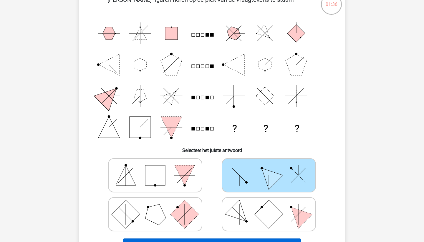
click at [256, 240] on button "Volgende vraag" at bounding box center [212, 244] width 178 height 12
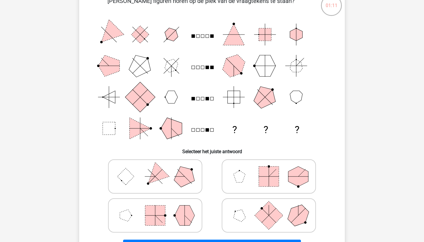
scroll to position [51, 0]
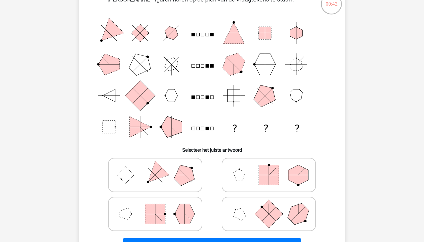
click at [162, 206] on rect at bounding box center [155, 214] width 20 height 20
click at [159, 206] on input "radio" at bounding box center [157, 204] width 4 height 4
radio input "true"
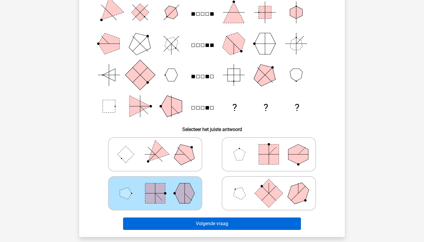
click at [182, 225] on button "Volgende vraag" at bounding box center [212, 223] width 178 height 12
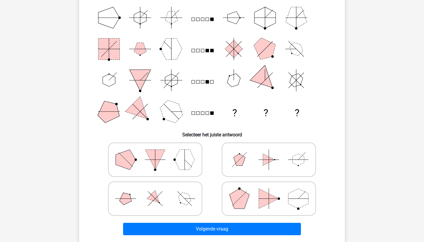
scroll to position [67, 0]
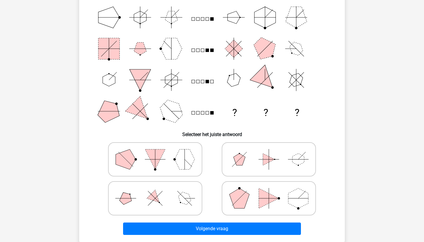
click at [168, 200] on icon at bounding box center [155, 197] width 88 height 29
click at [159, 191] on input "radio" at bounding box center [157, 189] width 4 height 4
radio input "true"
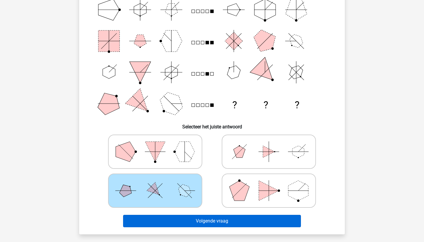
click at [185, 221] on button "Volgende vraag" at bounding box center [212, 221] width 178 height 12
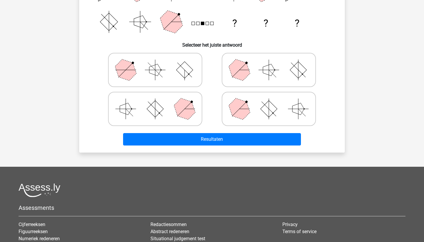
scroll to position [181, 0]
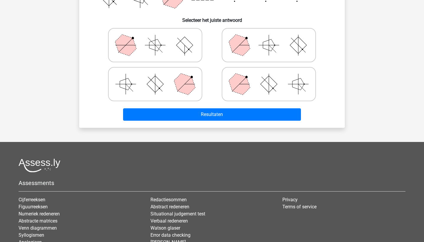
click at [245, 77] on polygon at bounding box center [239, 84] width 28 height 28
click at [269, 77] on input "radio" at bounding box center [271, 75] width 4 height 4
radio input "true"
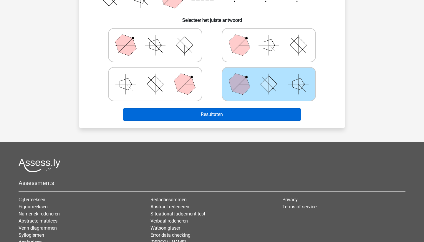
click at [234, 117] on button "Resultaten" at bounding box center [212, 114] width 178 height 12
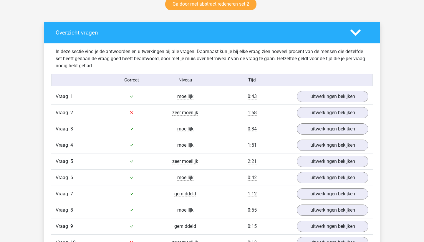
scroll to position [320, 0]
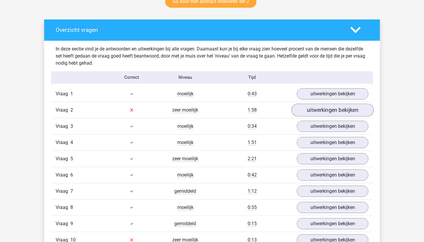
click at [330, 110] on link "uitwerkingen bekijken" at bounding box center [333, 109] width 82 height 13
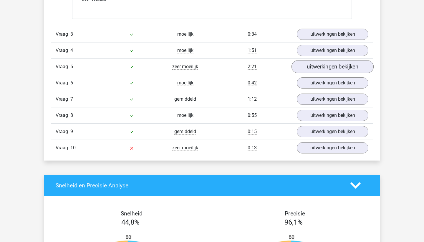
scroll to position [801, 0]
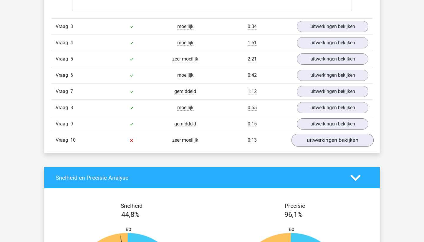
click at [325, 142] on link "uitwerkingen bekijken" at bounding box center [333, 139] width 82 height 13
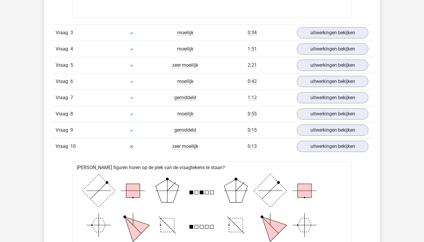
scroll to position [791, 0]
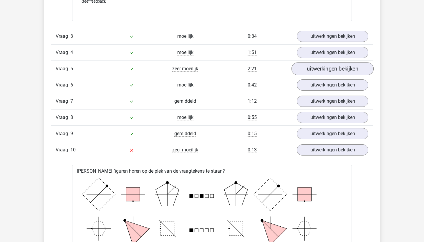
click at [308, 70] on link "uitwerkingen bekijken" at bounding box center [333, 68] width 82 height 13
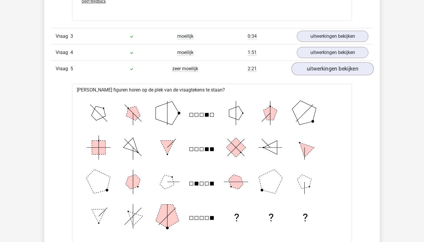
click at [308, 70] on link "uitwerkingen bekijken" at bounding box center [333, 68] width 82 height 13
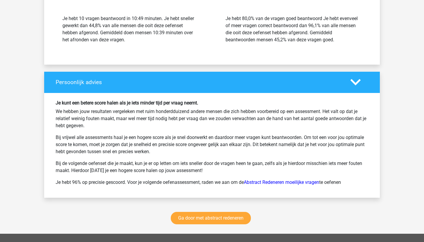
scroll to position [1458, 0]
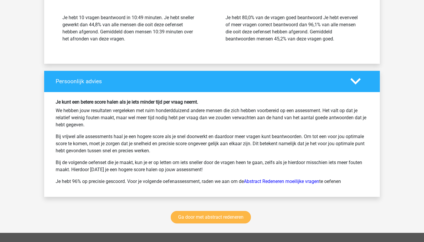
click at [224, 217] on link "Ga door met abstract redeneren" at bounding box center [211, 217] width 80 height 12
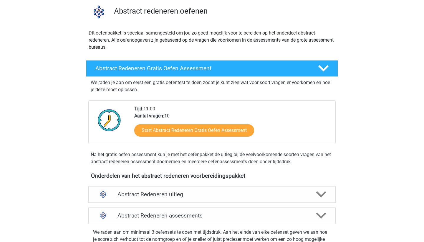
scroll to position [89, 0]
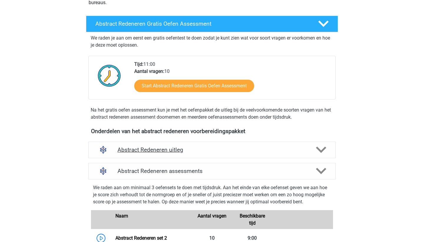
click at [213, 151] on h4 "Abstract Redeneren uitleg" at bounding box center [212, 149] width 189 height 7
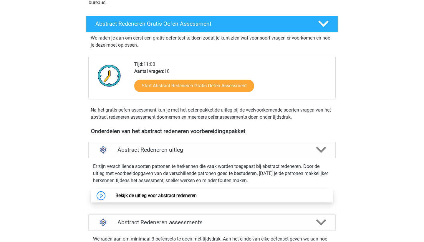
click at [195, 198] on link "Bekijk de uitleg voor abstract redeneren" at bounding box center [156, 195] width 81 height 6
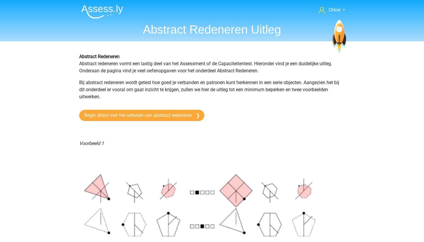
click at [114, 2] on nav "Chloé [PERSON_NAME][EMAIL_ADDRESS][DOMAIN_NAME] Nederlands English" at bounding box center [212, 10] width 271 height 19
click at [115, 6] on img at bounding box center [102, 12] width 42 height 14
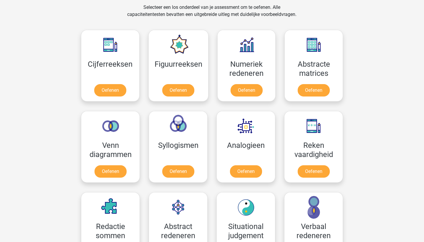
scroll to position [247, 0]
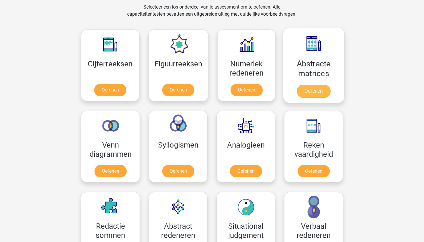
click at [319, 91] on link "Oefenen" at bounding box center [314, 91] width 34 height 13
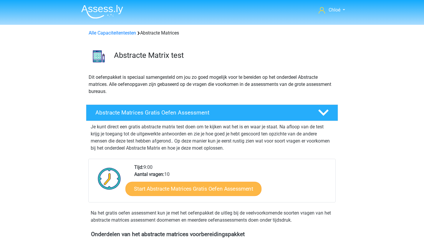
click at [237, 187] on link "Start Abstracte Matrices Gratis Oefen Assessment" at bounding box center [194, 188] width 136 height 14
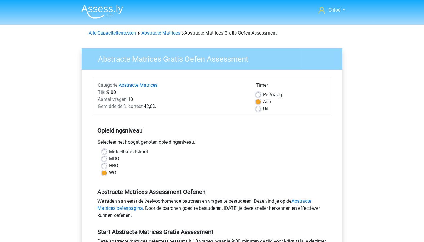
scroll to position [99, 0]
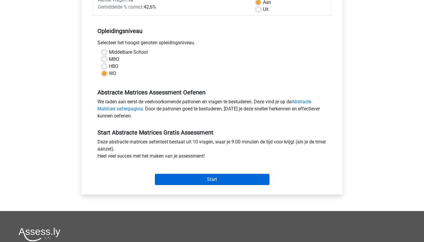
click at [230, 181] on input "Start" at bounding box center [212, 179] width 115 height 11
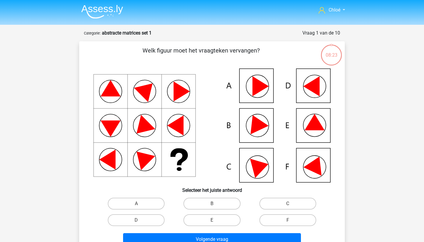
click at [328, 174] on icon at bounding box center [212, 125] width 238 height 114
click at [314, 174] on icon at bounding box center [212, 125] width 238 height 114
click at [298, 216] on label "F" at bounding box center [288, 220] width 57 height 12
click at [292, 220] on input "F" at bounding box center [290, 222] width 4 height 4
radio input "true"
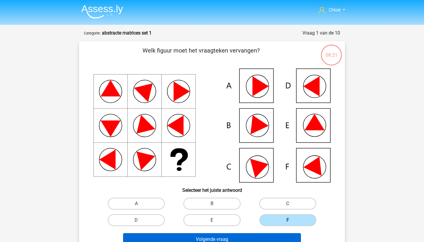
click at [287, 238] on button "Volgende vraag" at bounding box center [212, 239] width 178 height 12
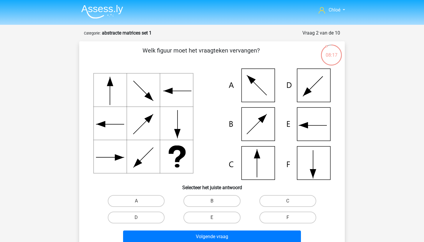
click at [109, 6] on img at bounding box center [102, 12] width 42 height 14
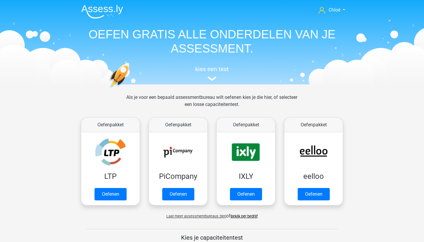
scroll to position [230, 0]
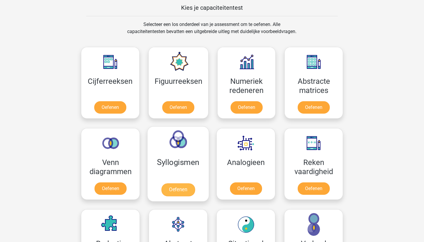
click at [190, 191] on link "Oefenen" at bounding box center [178, 189] width 34 height 13
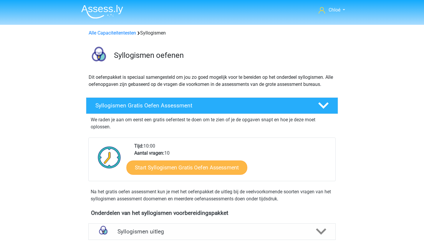
click at [192, 164] on link "Start Syllogismen Gratis Oefen Assessment" at bounding box center [187, 167] width 121 height 14
click at [194, 170] on link "Start Syllogismen Gratis Oefen Assessment" at bounding box center [187, 167] width 121 height 14
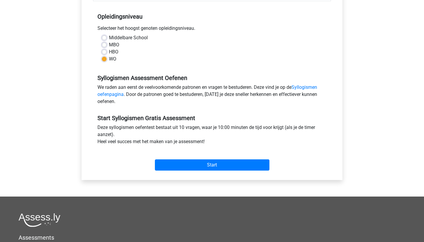
scroll to position [114, 0]
click at [194, 165] on input "Start" at bounding box center [212, 164] width 115 height 11
